Goal: Information Seeking & Learning: Learn about a topic

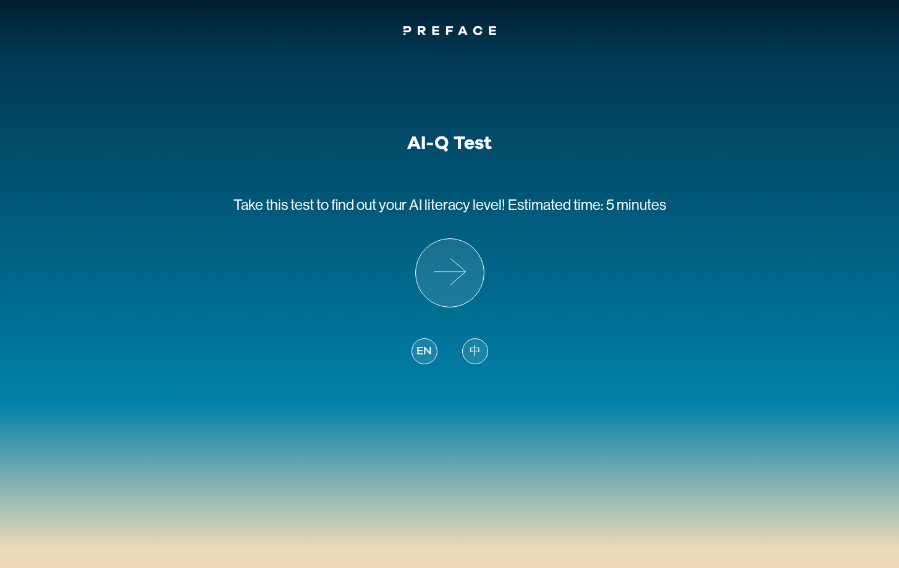
click at [478, 357] on span "中" at bounding box center [474, 351] width 11 height 17
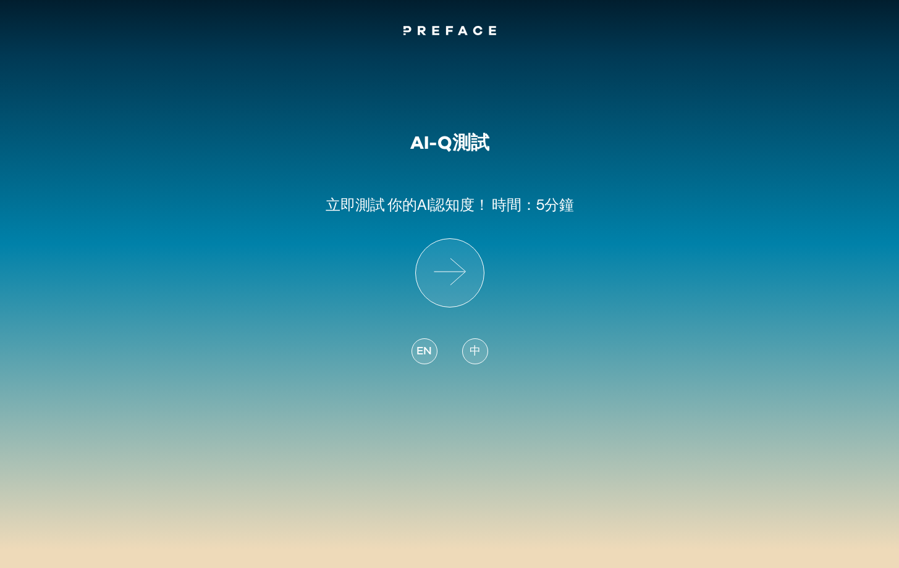
click at [434, 362] on div "EN" at bounding box center [424, 351] width 26 height 26
click at [428, 356] on span "EN" at bounding box center [423, 351] width 15 height 17
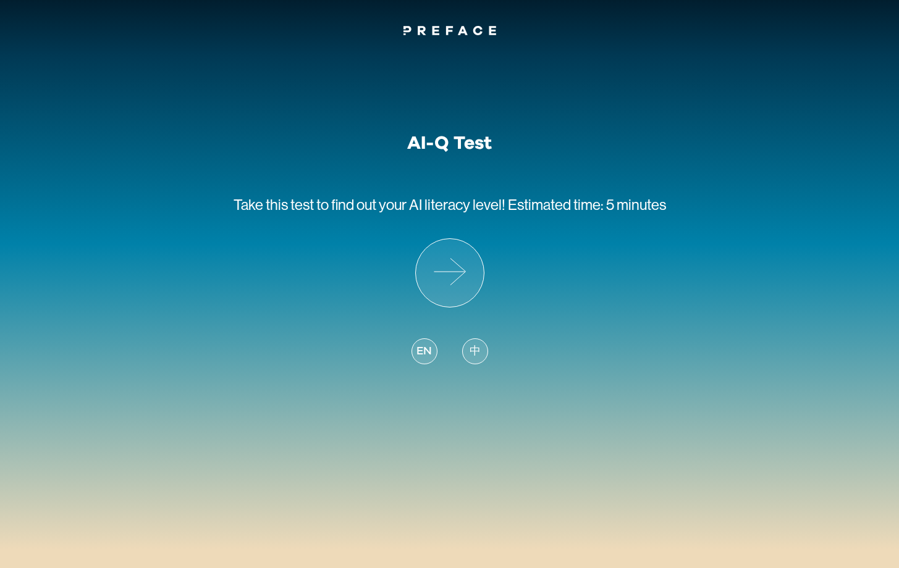
click at [480, 348] on div "中" at bounding box center [475, 351] width 26 height 26
click at [479, 353] on span "中" at bounding box center [474, 351] width 11 height 17
click at [476, 356] on span "中" at bounding box center [474, 351] width 11 height 17
click at [476, 355] on span "中" at bounding box center [474, 351] width 11 height 17
click at [463, 290] on icon at bounding box center [450, 273] width 68 height 68
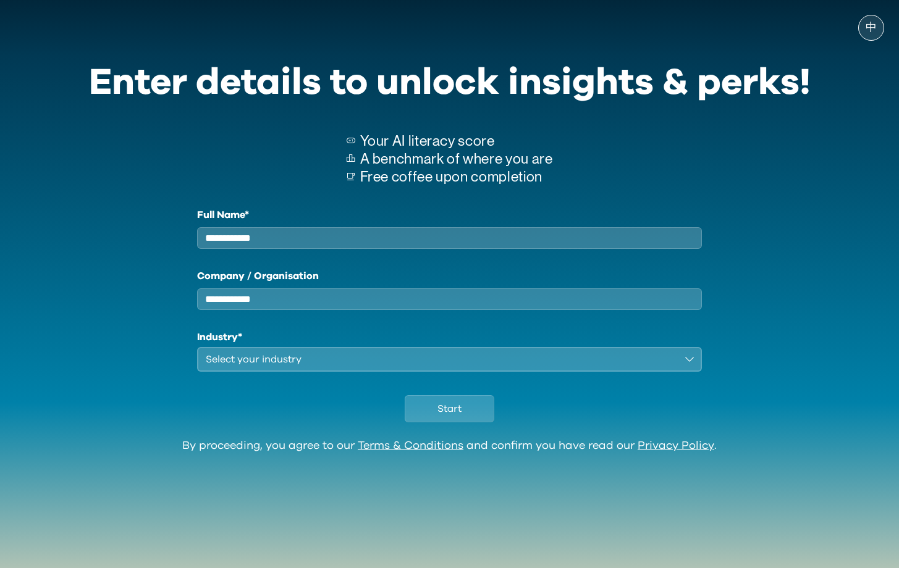
click at [309, 243] on input "Full Name*" at bounding box center [449, 238] width 505 height 22
type input "*"
type input "**********"
click at [222, 321] on div "**********" at bounding box center [449, 290] width 505 height 164
type input "*****"
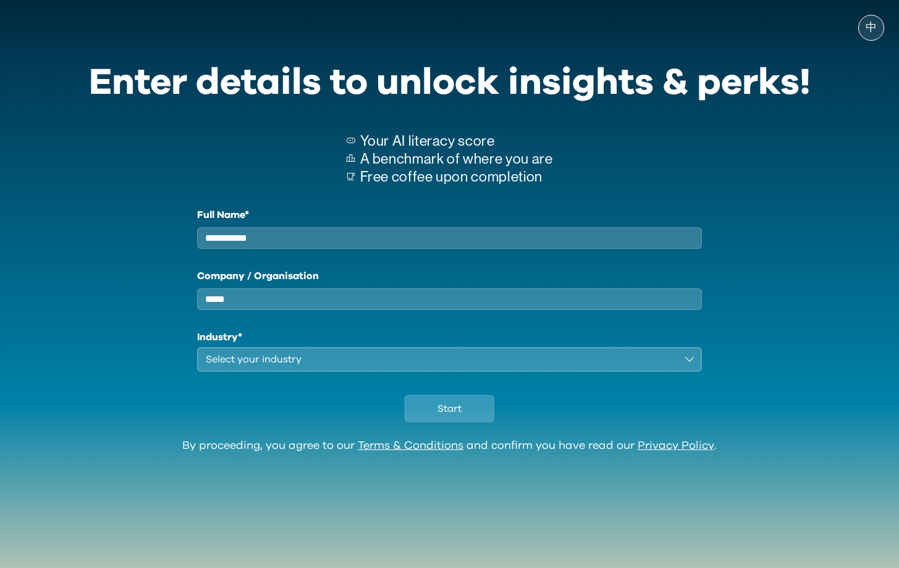
click at [228, 366] on div "Select your industry" at bounding box center [441, 359] width 471 height 15
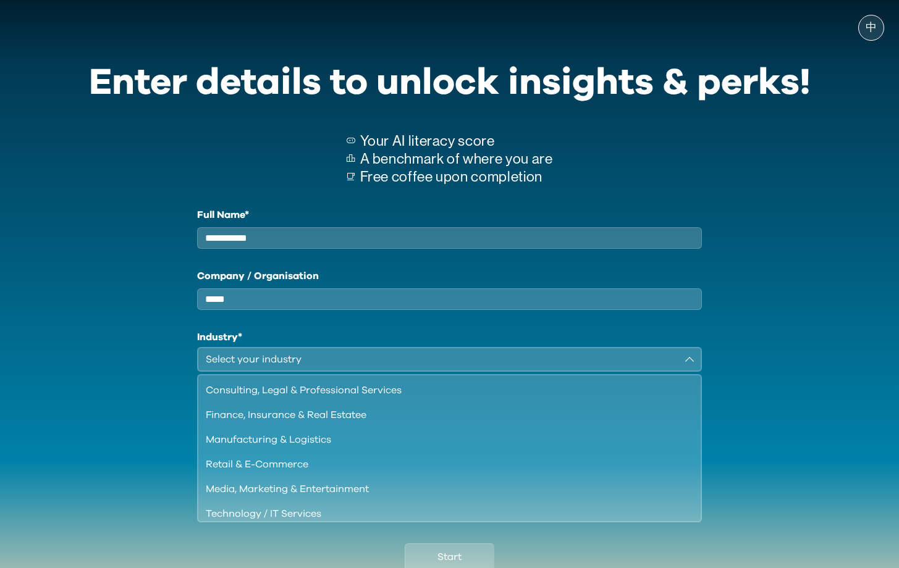
scroll to position [30, 0]
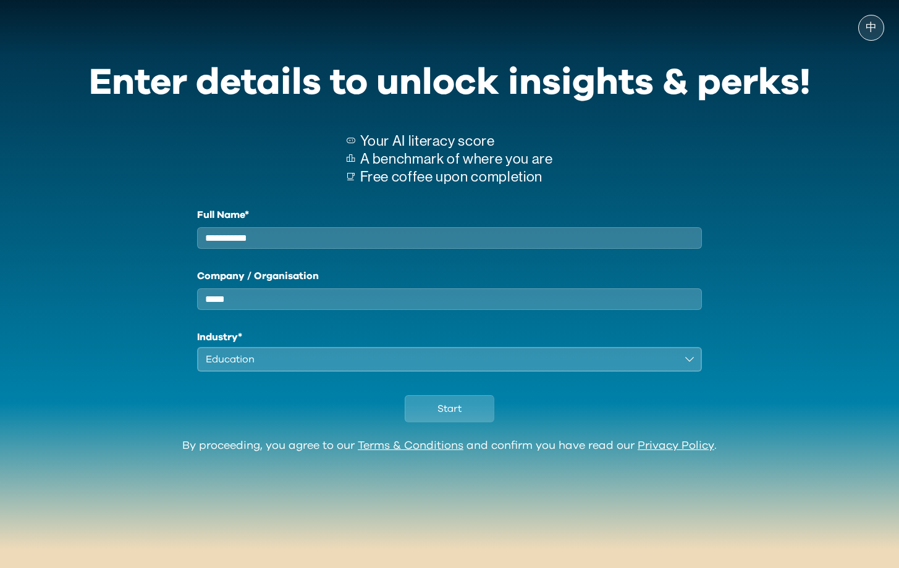
click at [260, 365] on div "Education" at bounding box center [441, 359] width 471 height 15
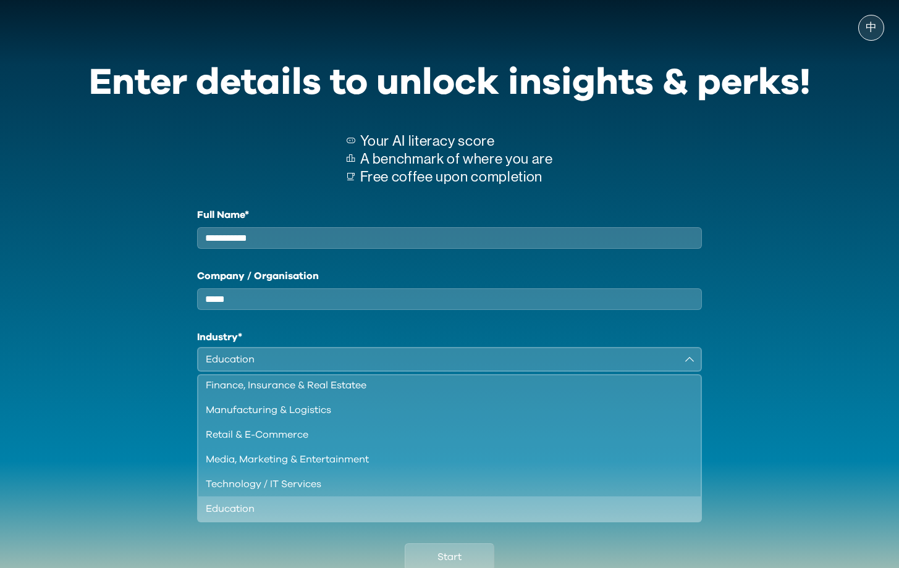
click at [257, 367] on div "Education" at bounding box center [441, 359] width 471 height 15
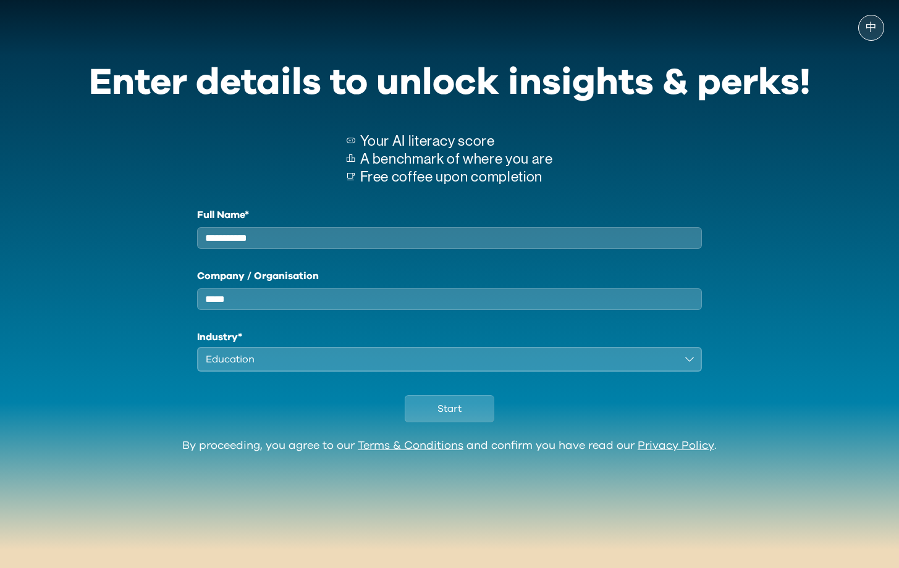
click at [253, 367] on div "Education" at bounding box center [441, 359] width 471 height 15
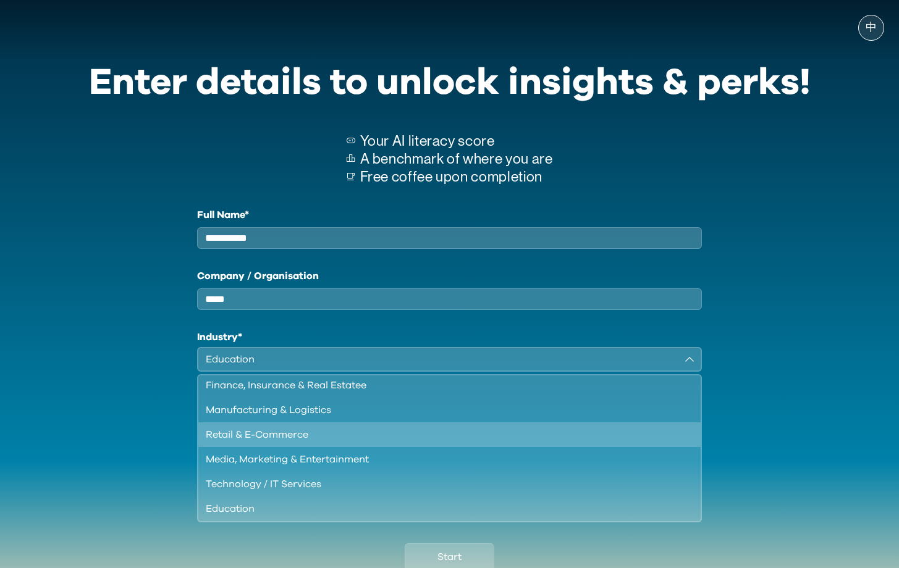
click at [267, 442] on div "Retail & E-Commerce" at bounding box center [442, 434] width 473 height 15
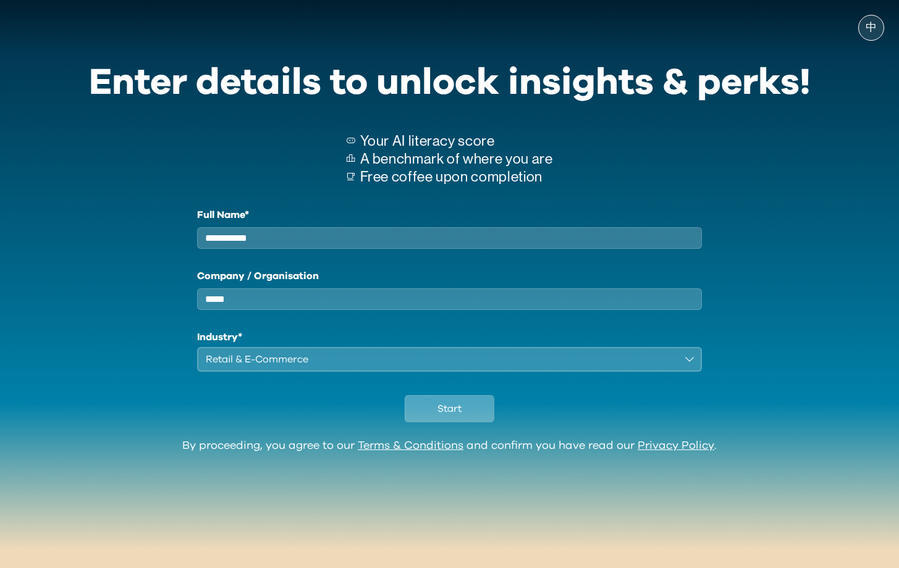
click at [480, 422] on button "Start" at bounding box center [450, 408] width 90 height 27
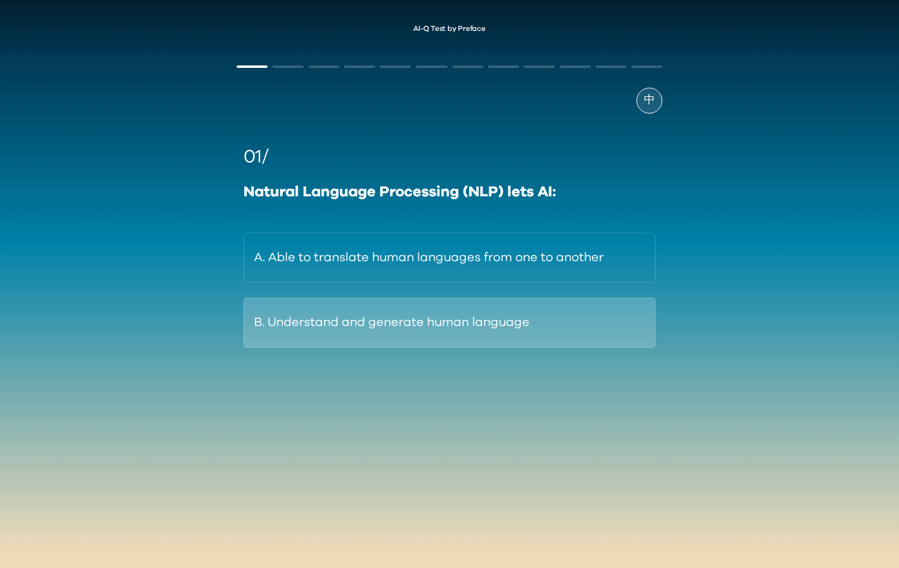
click at [403, 330] on button "B. Understand and generate human language" at bounding box center [449, 323] width 412 height 50
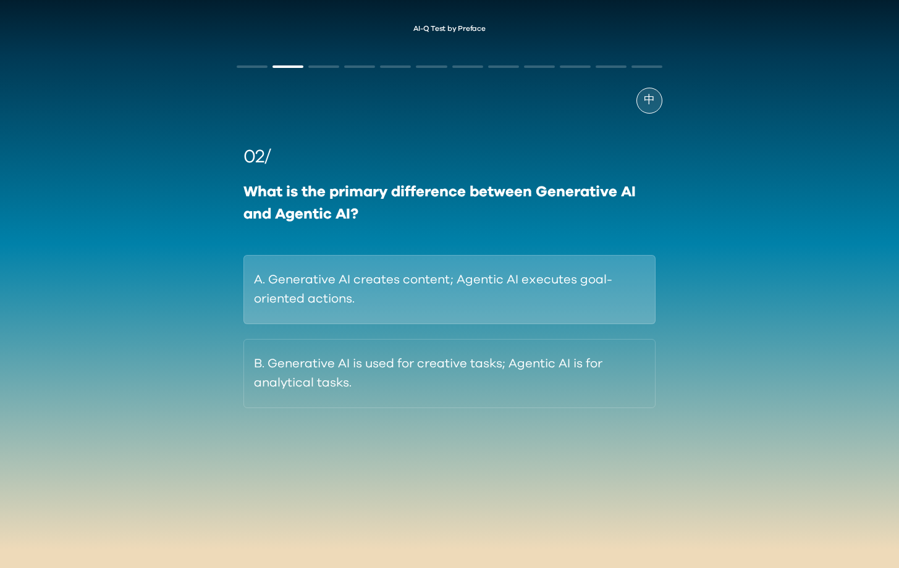
click at [560, 288] on button "A. Generative AI creates content; Agentic AI executes goal-oriented actions." at bounding box center [449, 289] width 412 height 69
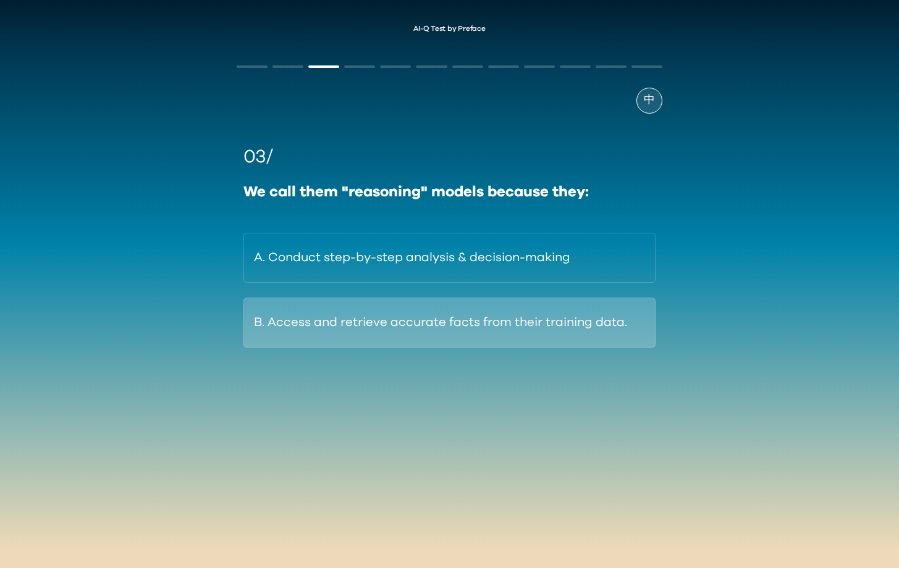
click at [601, 332] on button "B. Access and retrieve accurate facts from their training data." at bounding box center [449, 323] width 412 height 50
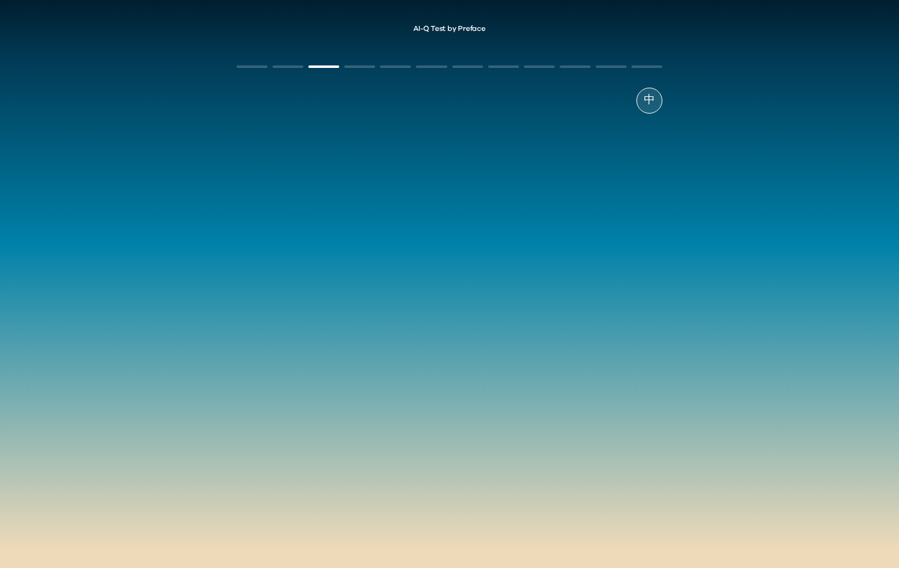
click at [540, 256] on div "03/ We call them "reasoning" models because they: A. Conduct step-by-step analy…" at bounding box center [450, 245] width 426 height 204
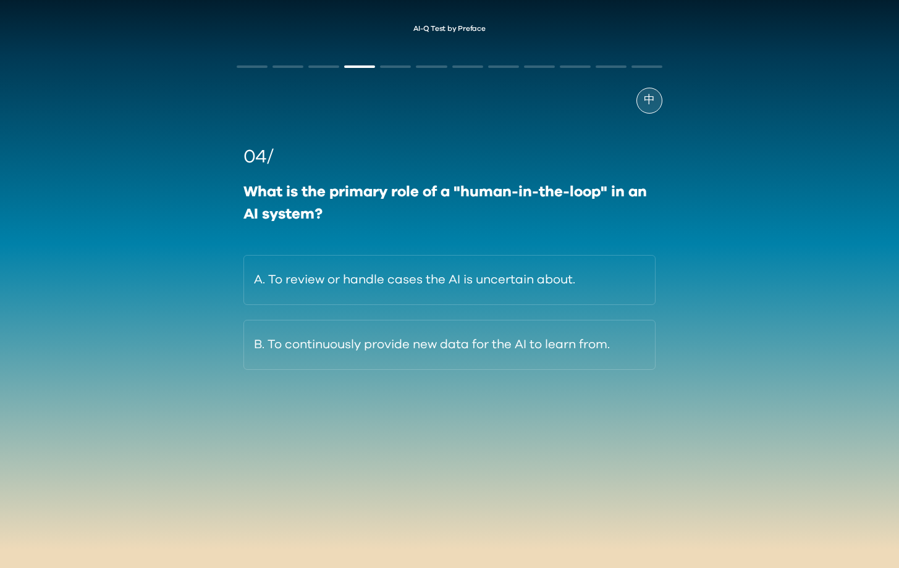
click at [330, 67] on div at bounding box center [323, 66] width 31 height 2
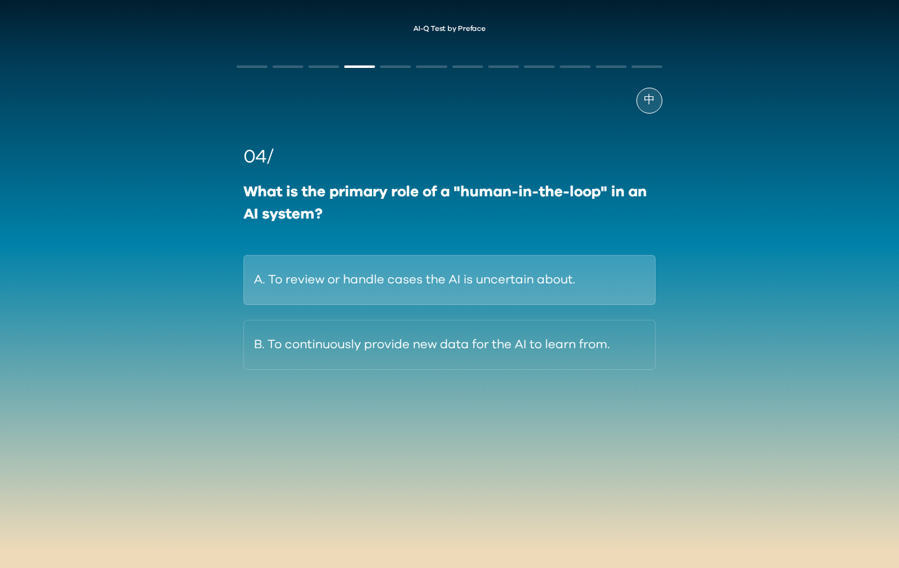
click at [489, 287] on button "A. To review or handle cases the AI is uncertain about." at bounding box center [449, 280] width 412 height 50
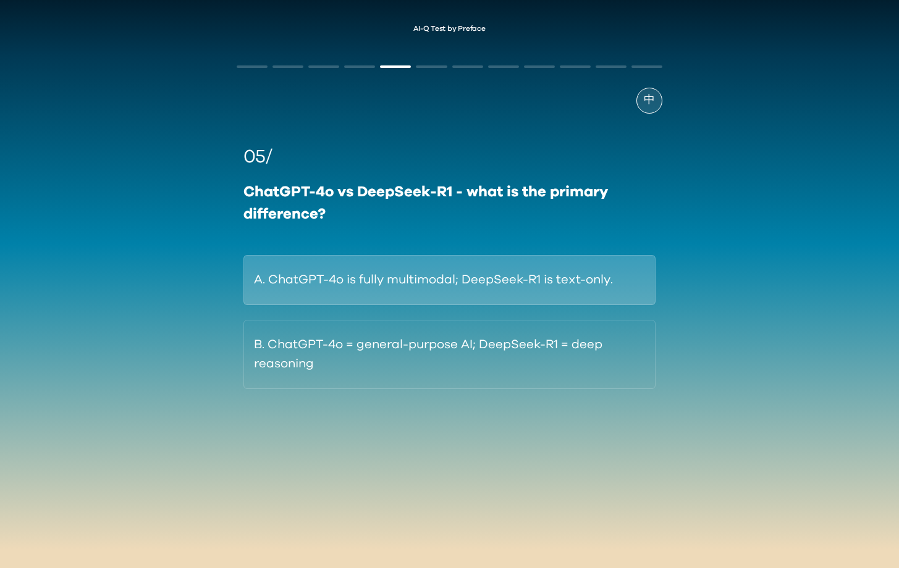
click at [443, 288] on button "A. ChatGPT-4o is fully multimodal; DeepSeek-R1 is text-only." at bounding box center [449, 280] width 412 height 50
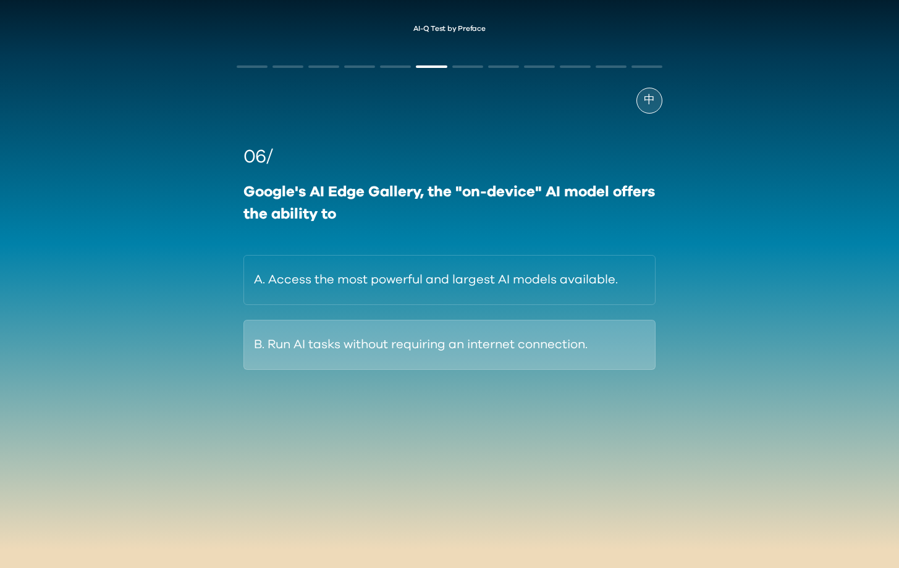
click at [466, 343] on button "B. Run AI tasks without requiring an internet connection." at bounding box center [449, 345] width 412 height 50
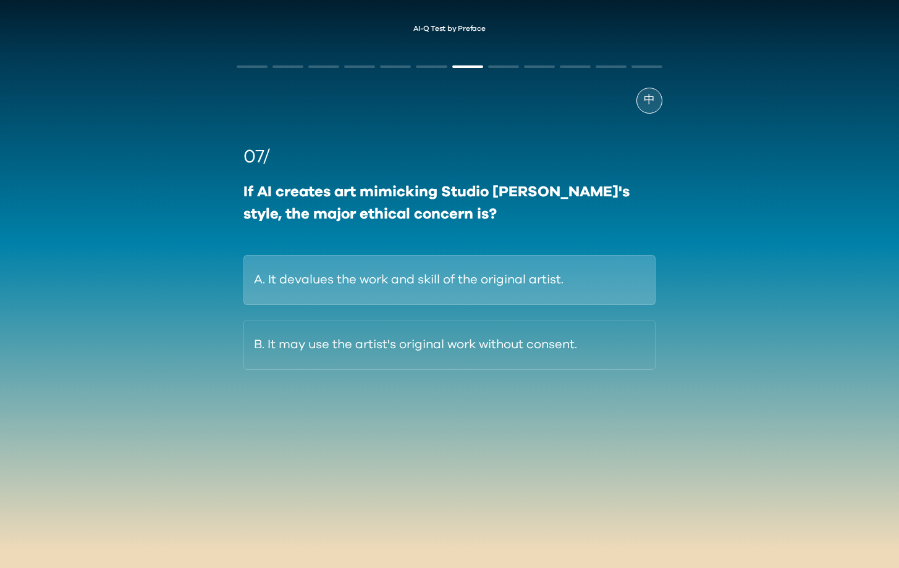
click at [439, 283] on button "A. It devalues the work and skill of the original artist." at bounding box center [449, 280] width 412 height 50
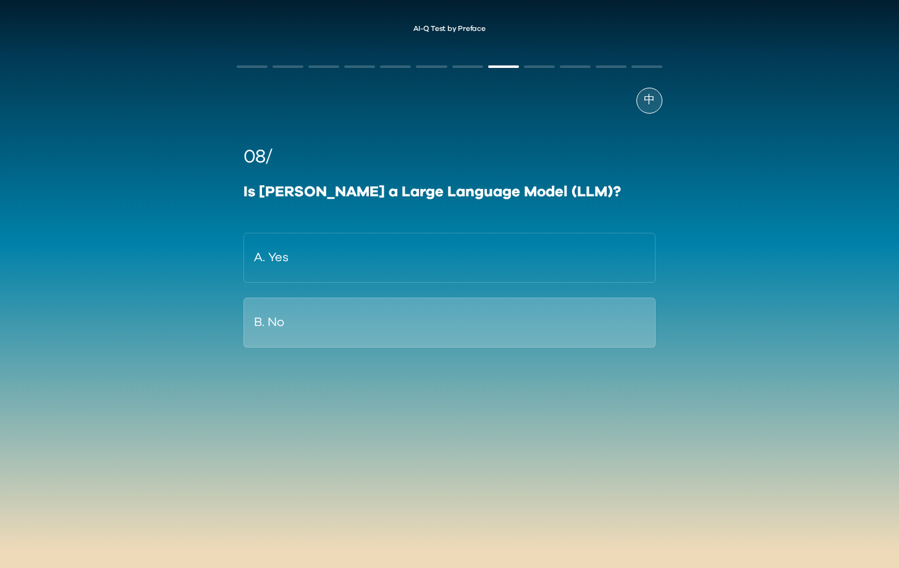
click at [438, 314] on button "B. No" at bounding box center [449, 323] width 412 height 50
